Goal: Task Accomplishment & Management: Use online tool/utility

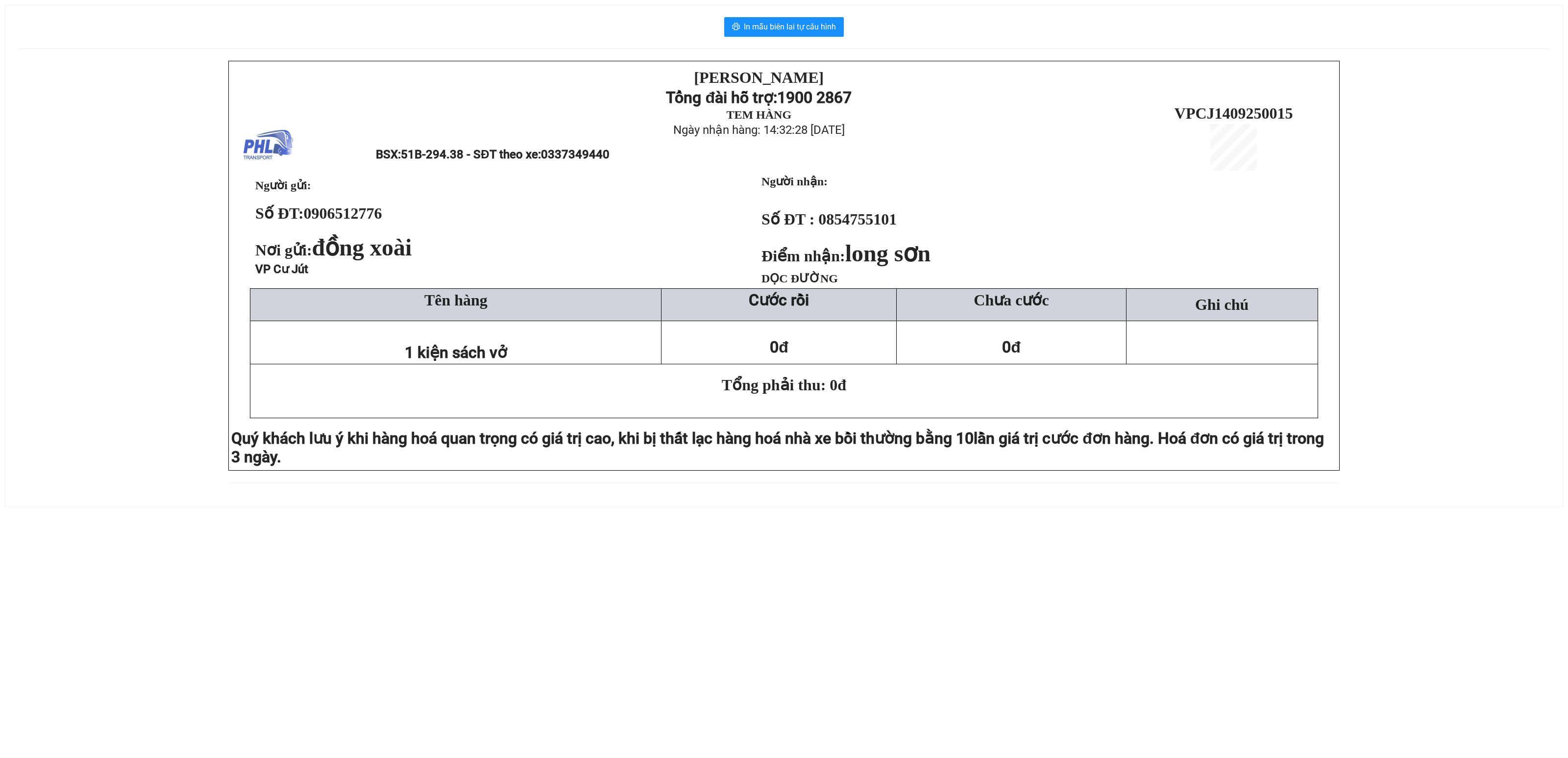
drag, startPoint x: 95, startPoint y: 157, endPoint x: 398, endPoint y: 48, distance: 322.0
click at [128, 134] on div "PHƯƠNG HỒNG LINH Tổng đài hỗ trợ: 1900 2867 TEM HÀNG Ngày nhận hàng: 14:32:28 -…" at bounding box center [783, 278] width 1534 height 434
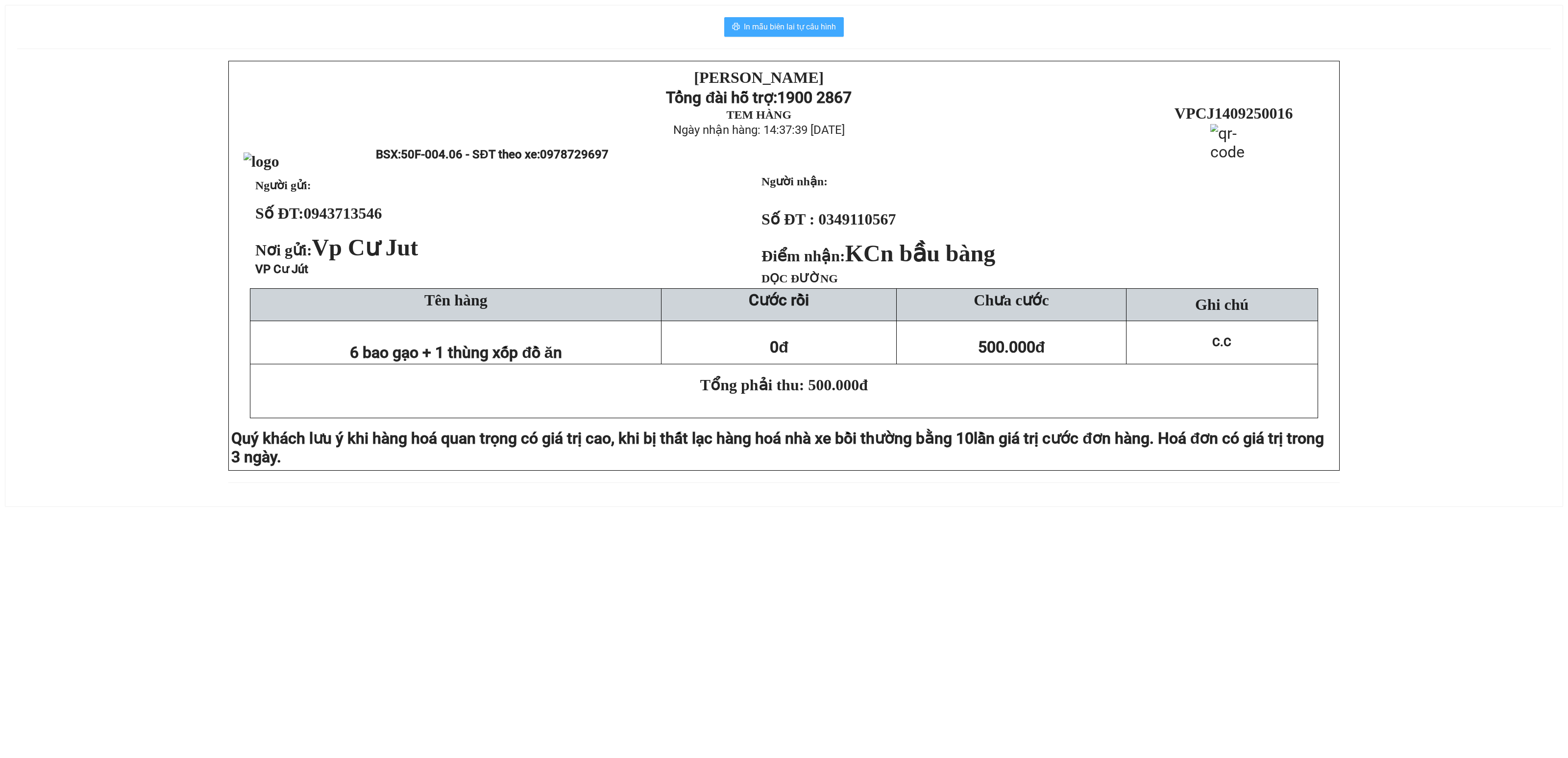
click at [758, 26] on span "In mẫu biên lai tự cấu hình" at bounding box center [790, 27] width 92 height 13
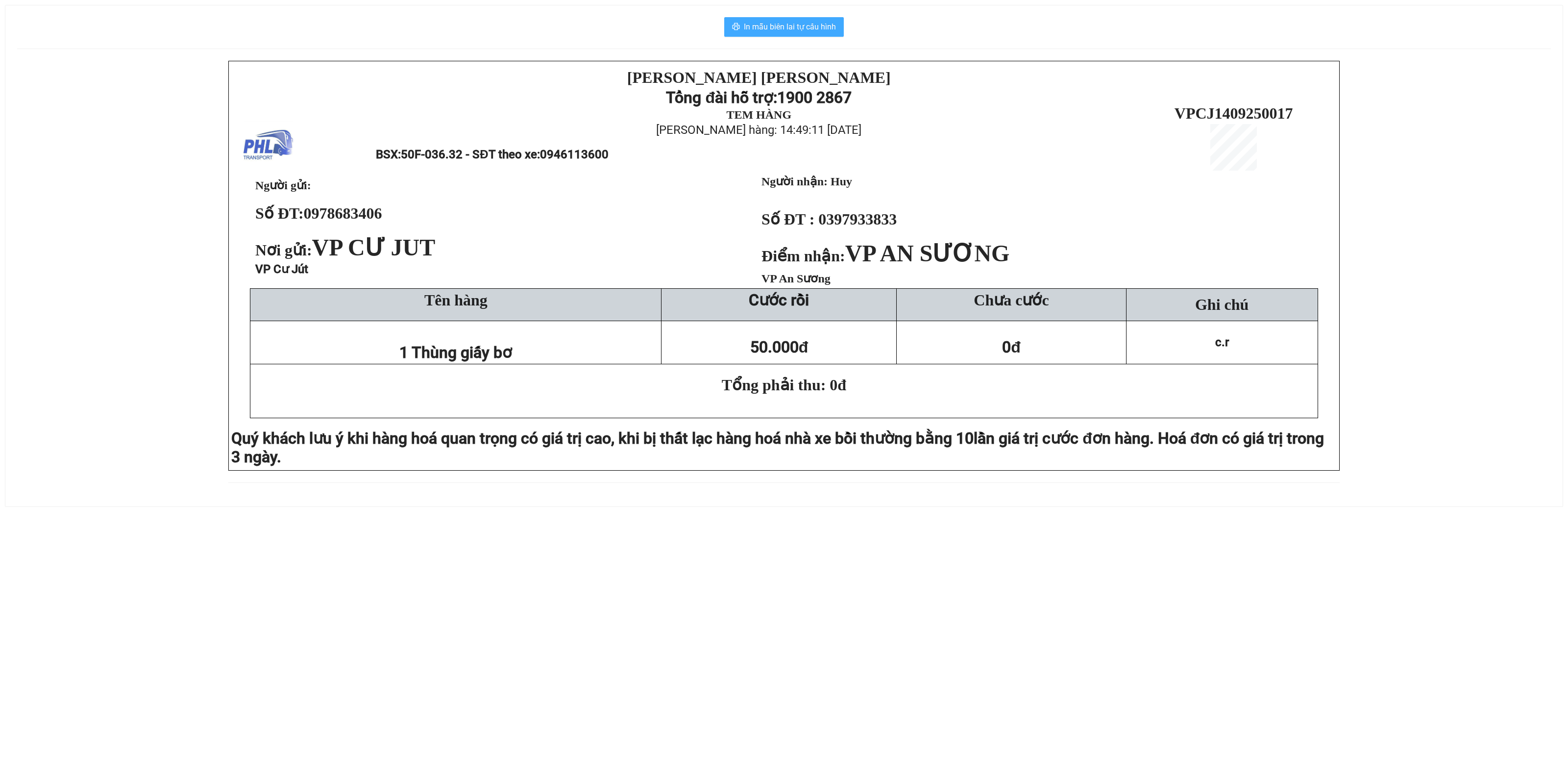
click at [774, 19] on button "In mẫu biên lai tự cấu hình" at bounding box center [783, 26] width 120 height 19
click at [792, 26] on span "In mẫu biên lai tự cấu hình" at bounding box center [790, 27] width 92 height 13
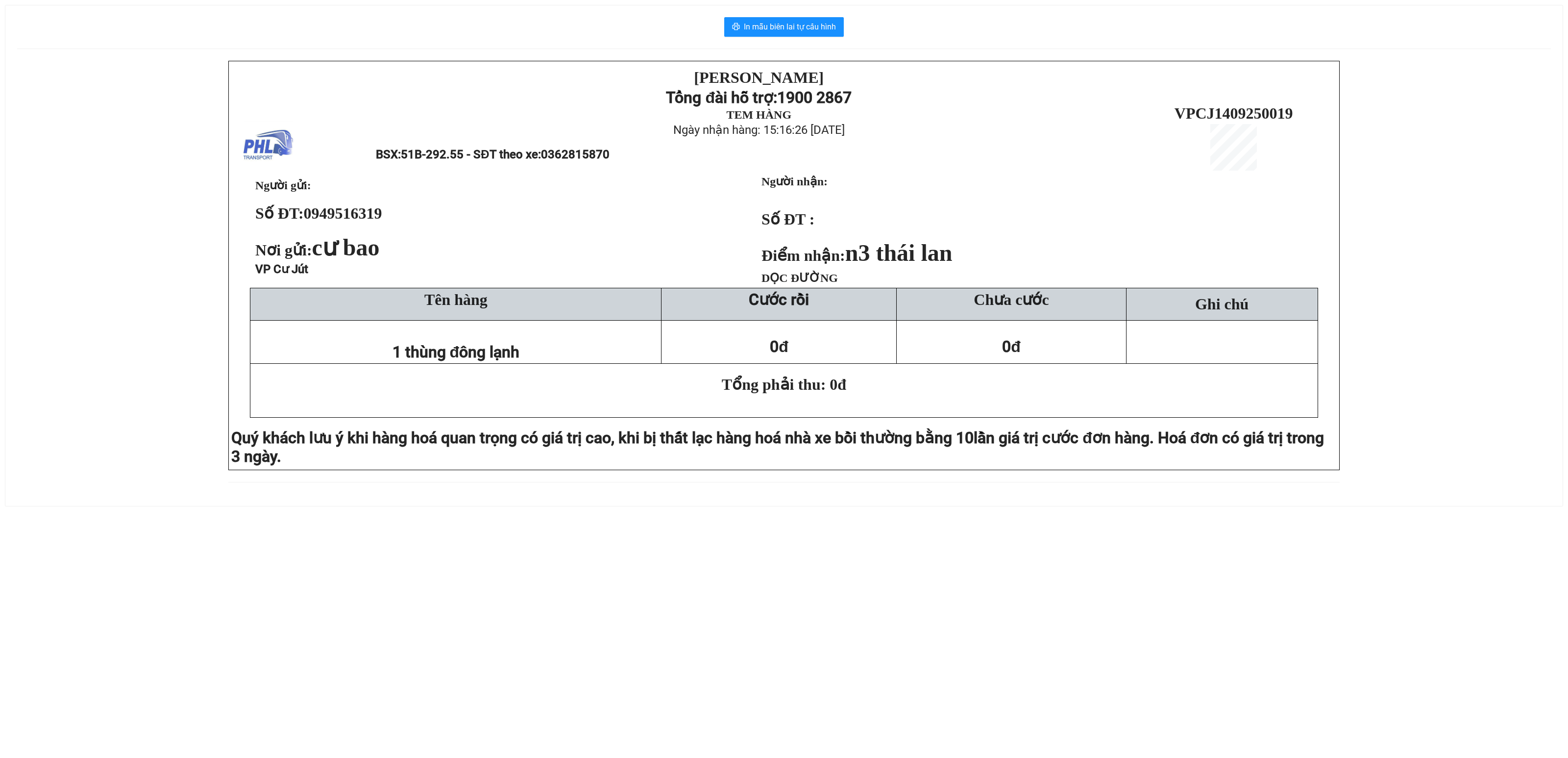
drag, startPoint x: 0, startPoint y: 172, endPoint x: 14, endPoint y: 170, distance: 14.1
click at [14, 170] on div "In mẫu biên lai tự cấu hình [PERSON_NAME][DEMOGRAPHIC_DATA] Tổng đài hỗ trợ: 19…" at bounding box center [784, 249] width 1568 height 523
drag, startPoint x: 155, startPoint y: 348, endPoint x: 686, endPoint y: 46, distance: 610.9
click at [193, 316] on div "PHƯƠNG HỒNG LINH Tổng đài hỗ trợ: 1900 2867 TEM HÀNG Ngày nhận hàng: 15:16:26 -…" at bounding box center [783, 278] width 1534 height 434
